Goal: Information Seeking & Learning: Learn about a topic

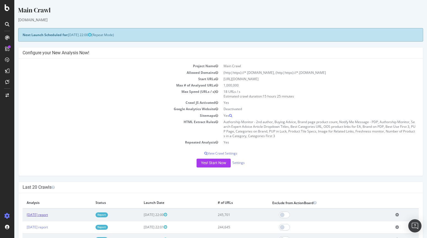
click at [48, 215] on link "[DATE] report" at bounding box center [37, 214] width 21 height 5
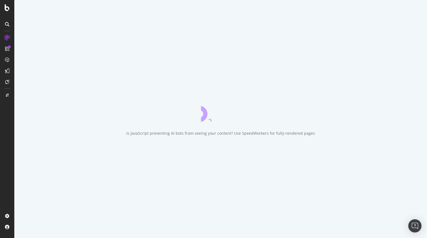
click at [11, 179] on div at bounding box center [7, 122] width 13 height 178
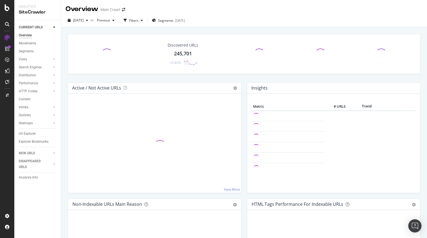
click at [66, 76] on div "Discovered URLs 245,701 +0.43%" at bounding box center [244, 58] width 358 height 48
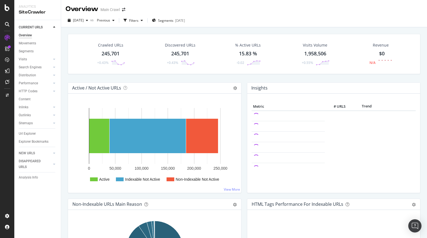
click at [64, 76] on div "Crawled URLs 245,701 +0.43% Discovered URLs 245,701 +0.43% % Active URLs 15.83 …" at bounding box center [244, 146] width 366 height 238
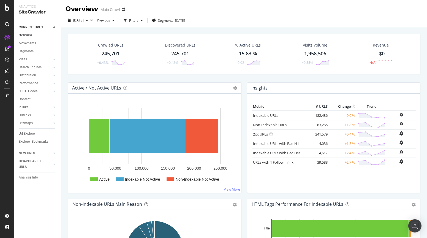
click at [64, 76] on div "Crawled URLs 245,701 +0.43% Discovered URLs 245,701 +0.43% % Active URLs 15.83 …" at bounding box center [244, 146] width 366 height 238
click at [67, 76] on div "Crawled URLs 245,701 +0.43% Discovered URLs 245,701 +0.43% % Active URLs 15.83 …" at bounding box center [244, 58] width 358 height 48
click at [115, 44] on div "Crawled URLs" at bounding box center [110, 45] width 25 height 6
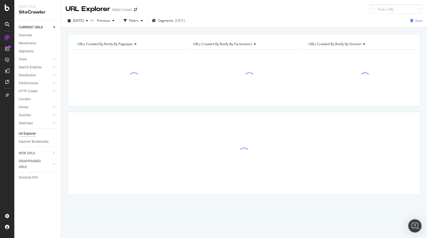
click at [300, 11] on div "URL Explorer Main Crawl" at bounding box center [244, 7] width 366 height 14
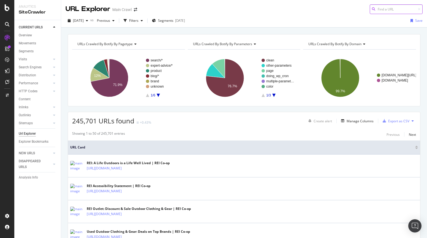
click at [392, 9] on input at bounding box center [396, 9] width 53 height 10
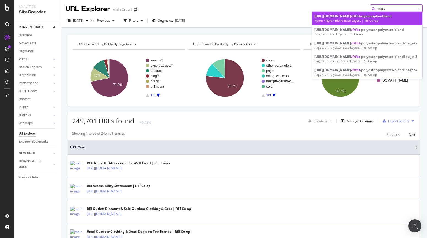
type input "/f/fbt"
click at [360, 17] on span "/f/fbt" at bounding box center [355, 16] width 9 height 5
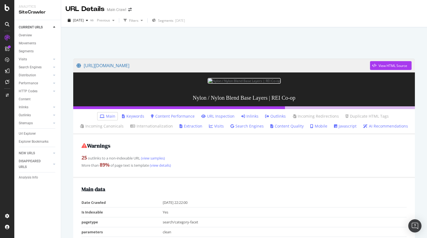
click at [201, 43] on div at bounding box center [244, 41] width 352 height 23
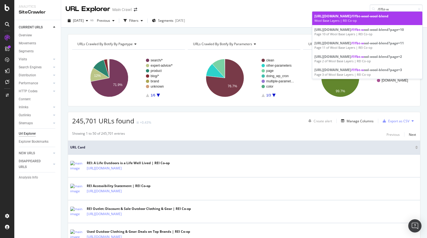
type input "/f/fbt-w"
click at [392, 17] on div "[URL][DOMAIN_NAME] /f/fbt-w ool-wool-blend" at bounding box center [367, 16] width 106 height 5
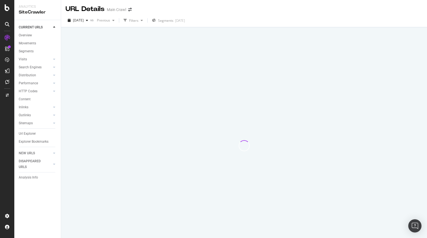
click at [292, 17] on div "[DATE] vs Previous Filters Segments [DATE]" at bounding box center [244, 21] width 366 height 11
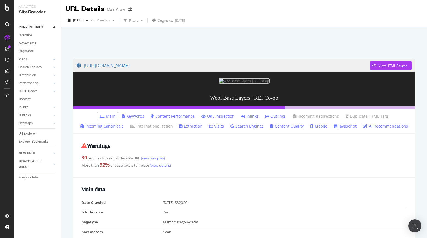
click at [103, 47] on div at bounding box center [244, 41] width 352 height 23
click at [68, 46] on div at bounding box center [244, 41] width 352 height 23
click at [65, 47] on div "[URL][DOMAIN_NAME] View HTML Source Wool Base Layers | REI Co-op Main Keywords …" at bounding box center [244, 146] width 366 height 238
click at [220, 51] on div at bounding box center [244, 41] width 352 height 23
drag, startPoint x: 160, startPoint y: 53, endPoint x: 203, endPoint y: 68, distance: 46.1
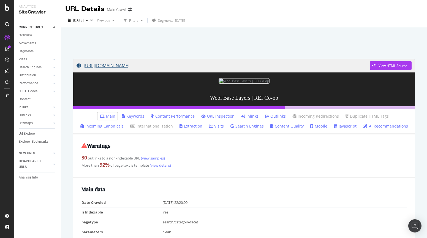
click at [203, 68] on div "[URL][DOMAIN_NAME] View HTML Source Wool Base Layers | REI Co-op Main Keywords …" at bounding box center [244, 146] width 366 height 238
copy link "[URL][DOMAIN_NAME]"
click at [357, 19] on div "[DATE] vs Previous Filters Segments [DATE]" at bounding box center [244, 21] width 366 height 11
click at [275, 40] on div at bounding box center [244, 41] width 352 height 23
click at [217, 34] on div at bounding box center [244, 41] width 352 height 23
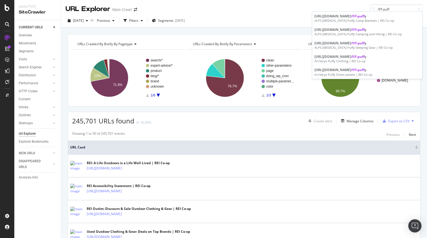
type input "/f/f-puff"
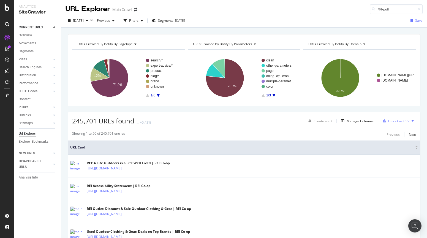
click at [266, 11] on div "URL Explorer Main Crawl /f/f-puff" at bounding box center [244, 7] width 366 height 14
click at [138, 18] on div "Filters" at bounding box center [133, 20] width 9 height 5
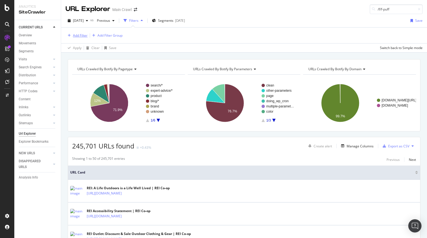
click at [86, 37] on div "Add Filter" at bounding box center [80, 35] width 15 height 5
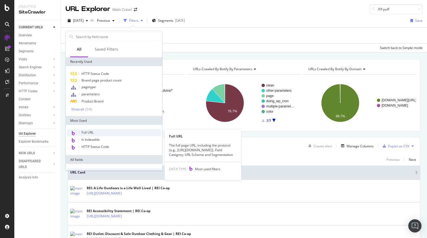
click at [92, 130] on span "Full URL" at bounding box center [87, 132] width 12 height 5
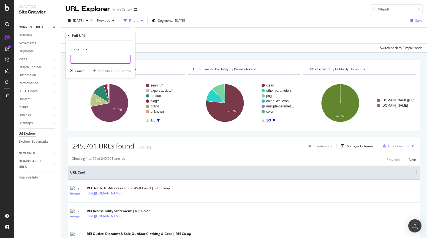
click at [88, 59] on input "text" at bounding box center [100, 59] width 60 height 9
type input "/f/f-puffy"
click at [127, 71] on div "Apply" at bounding box center [126, 71] width 9 height 5
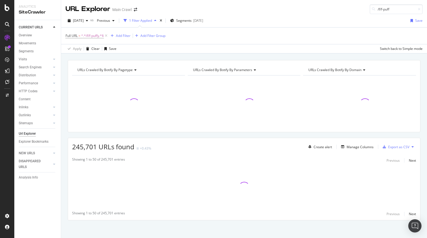
click at [229, 45] on div "Apply Clear Save Switch back to Simple mode" at bounding box center [244, 48] width 366 height 9
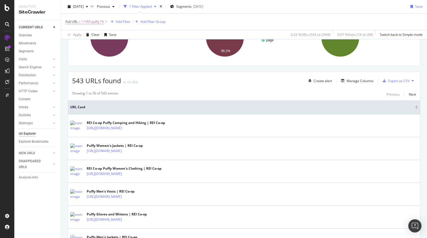
scroll to position [84, 0]
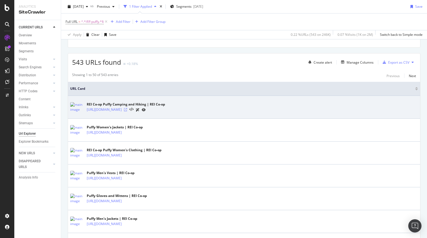
click at [127, 109] on icon at bounding box center [125, 109] width 3 height 3
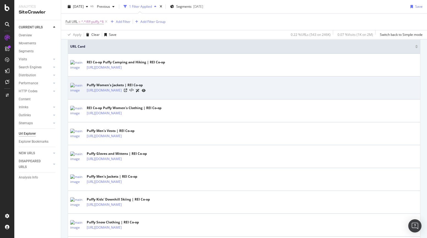
scroll to position [136, 0]
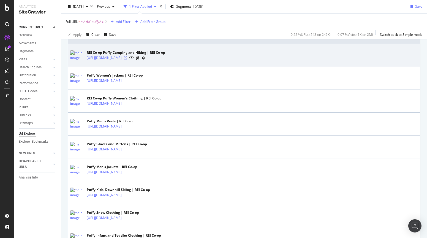
click at [127, 58] on icon at bounding box center [125, 57] width 3 height 3
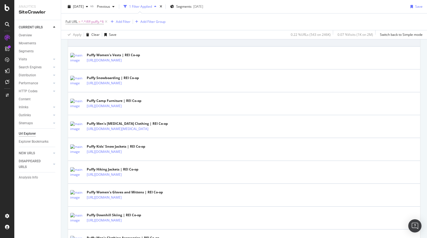
scroll to position [573, 0]
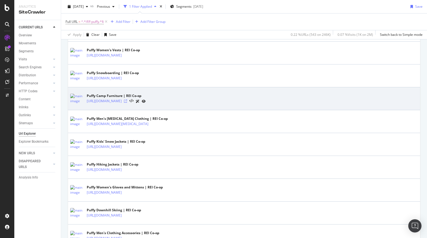
click at [127, 100] on icon at bounding box center [125, 100] width 3 height 3
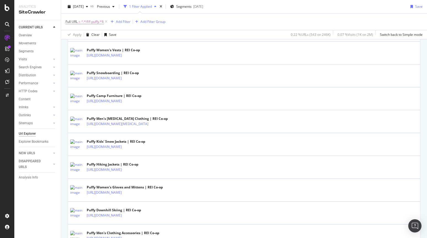
click at [301, 14] on div "Full URL = ^.*/f/f-puffy.*$ Add Filter Add Filter Group" at bounding box center [243, 21] width 357 height 17
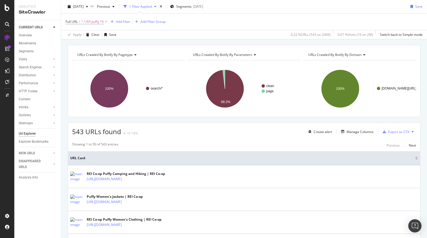
scroll to position [0, 0]
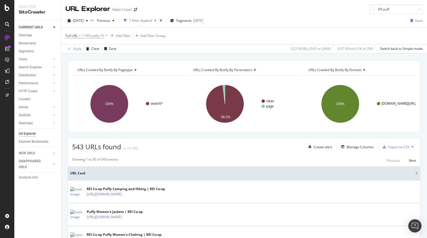
click at [306, 8] on div "URL Explorer Main Crawl /f/f-puff" at bounding box center [244, 7] width 366 height 14
